Goal: Entertainment & Leisure: Consume media (video, audio)

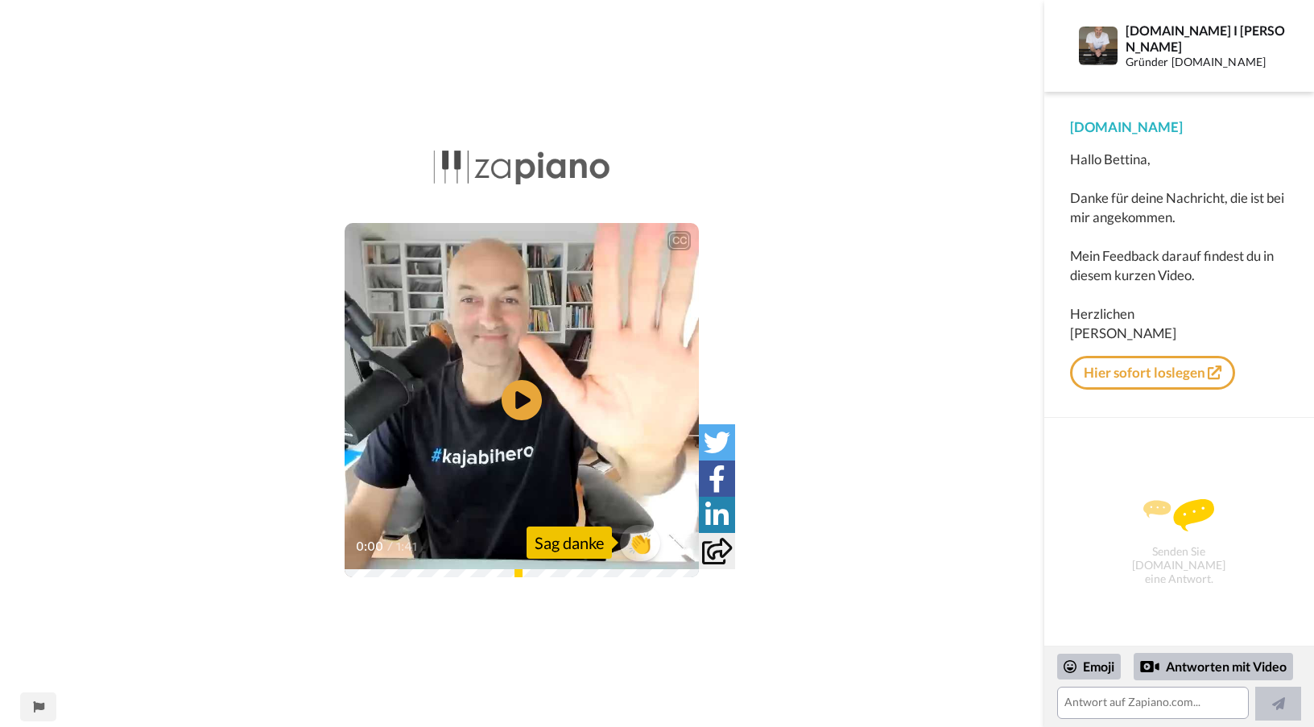
click at [557, 410] on video at bounding box center [522, 400] width 354 height 354
click at [577, 545] on font "Sag danke" at bounding box center [569, 542] width 69 height 19
click at [647, 547] on font "👏" at bounding box center [641, 541] width 31 height 29
click at [535, 389] on icon at bounding box center [522, 399] width 43 height 43
click at [543, 555] on div "1:41 / 1:41" at bounding box center [522, 552] width 354 height 34
